Goal: Information Seeking & Learning: Learn about a topic

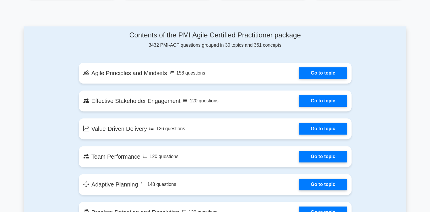
scroll to position [291, 0]
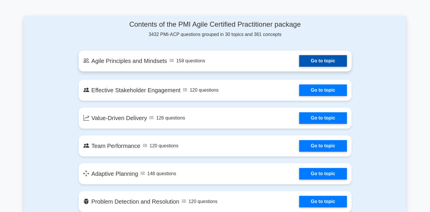
click at [326, 61] on link "Go to topic" at bounding box center [322, 61] width 47 height 12
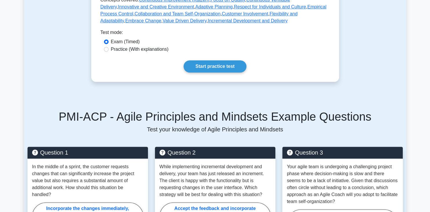
scroll to position [203, 0]
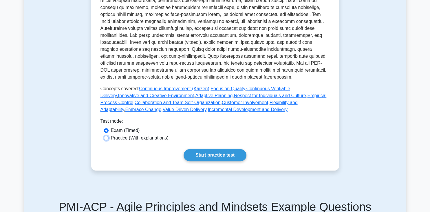
click at [105, 138] on input "Practice (With explanations)" at bounding box center [106, 138] width 5 height 5
radio input "true"
click at [228, 152] on link "Start practice test" at bounding box center [215, 155] width 63 height 12
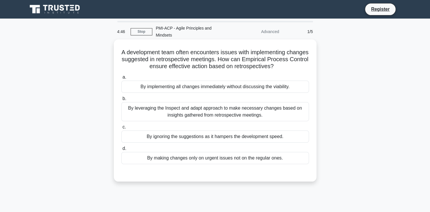
click at [217, 105] on div "By leveraging the Inspect and adapt approach to make necessary changes based on…" at bounding box center [215, 111] width 188 height 19
click at [121, 100] on input "b. By leveraging the Inspect and adapt approach to make necessary changes based…" at bounding box center [121, 99] width 0 height 4
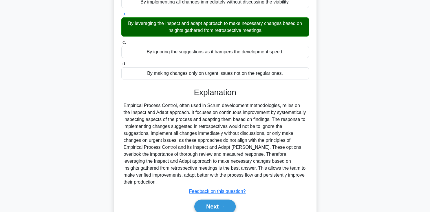
scroll to position [85, 0]
click at [228, 199] on button "Next" at bounding box center [214, 206] width 41 height 14
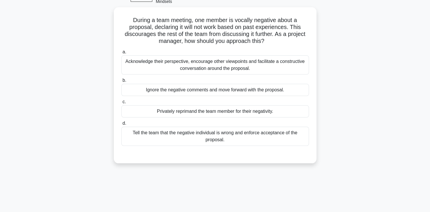
scroll to position [31, 0]
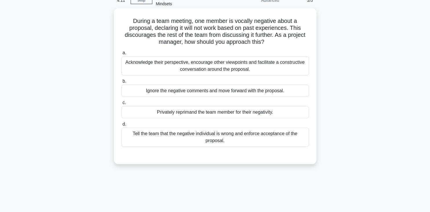
click at [243, 56] on div "Acknowledge their perspective, encourage other viewpoints and facilitate a cons…" at bounding box center [215, 65] width 188 height 19
click at [121, 55] on input "a. Acknowledge their perspective, encourage other viewpoints and facilitate a c…" at bounding box center [121, 53] width 0 height 4
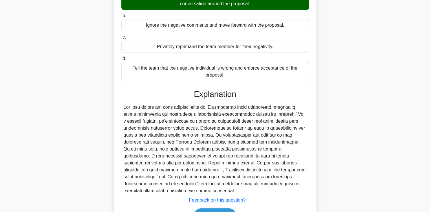
scroll to position [124, 0]
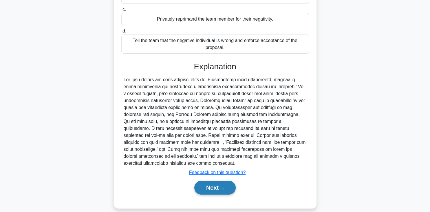
click at [218, 181] on button "Next" at bounding box center [214, 187] width 41 height 14
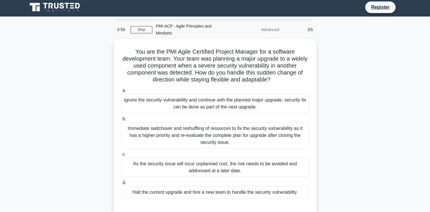
scroll to position [1, 0]
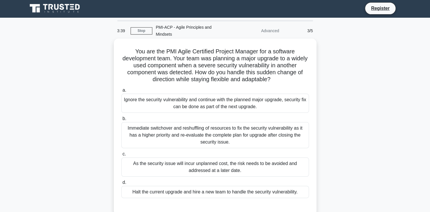
click at [241, 128] on div "Immediate switchover and reshuffling of resources to fix the security vulnerabi…" at bounding box center [215, 135] width 188 height 26
click at [121, 120] on input "b. Immediate switchover and reshuffling of resources to fix the security vulner…" at bounding box center [121, 119] width 0 height 4
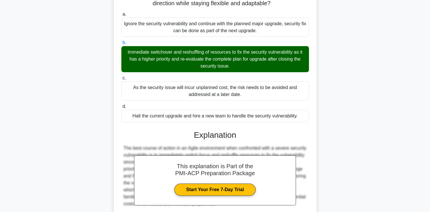
scroll to position [0, 0]
